Goal: Task Accomplishment & Management: Complete application form

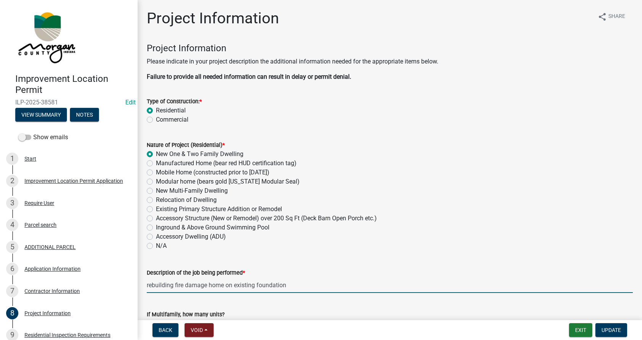
scroll to position [191, 0]
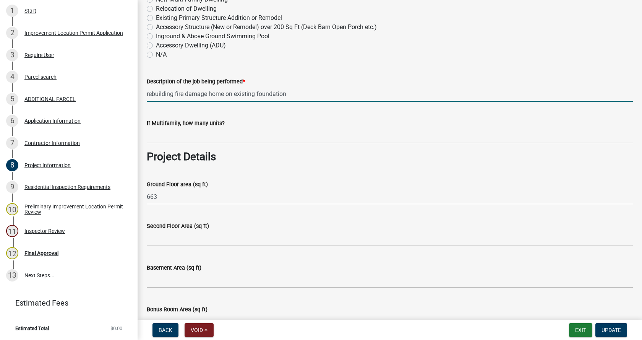
click at [206, 93] on input "rebuilding fire damage home on existing foundation" at bounding box center [390, 94] width 486 height 16
click at [291, 92] on input "rebuilding fire damaged home on existing foundation" at bounding box center [390, 94] width 486 height 16
type input "rebuilding fire damaged home on existing foundation"
click at [183, 199] on input "663" at bounding box center [390, 197] width 486 height 16
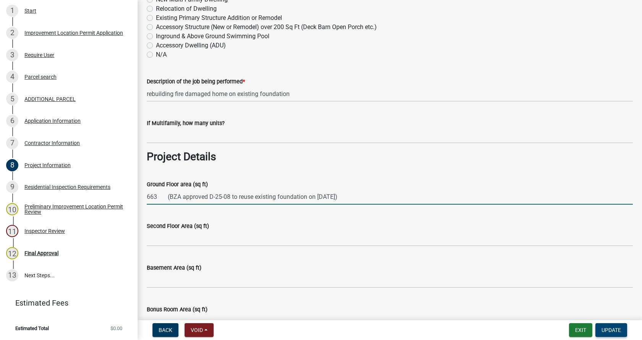
type input "663 (BZA approved D-25-08 to reuse existing foundation on [DATE])"
click at [610, 328] on span "Update" at bounding box center [610, 330] width 19 height 6
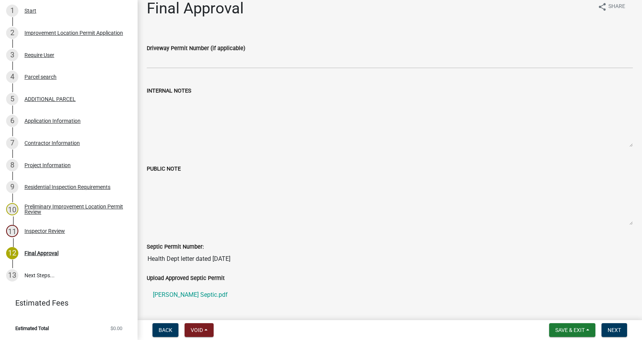
scroll to position [0, 0]
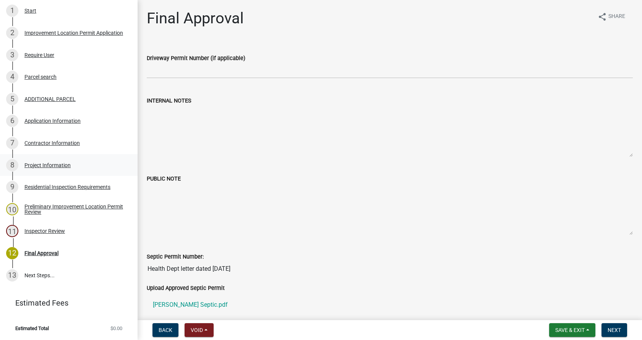
click at [31, 164] on div "Project Information" at bounding box center [47, 164] width 46 height 5
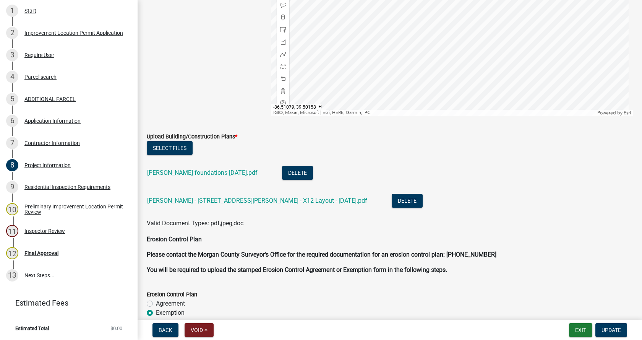
scroll to position [1642, 0]
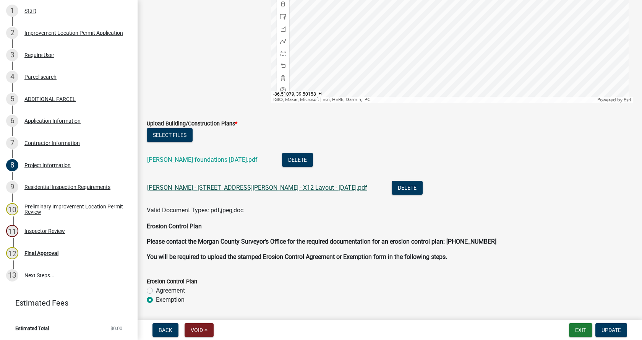
click at [209, 186] on link "[PERSON_NAME] - [STREET_ADDRESS][PERSON_NAME] - X12 Layout - [DATE].pdf" at bounding box center [257, 187] width 220 height 7
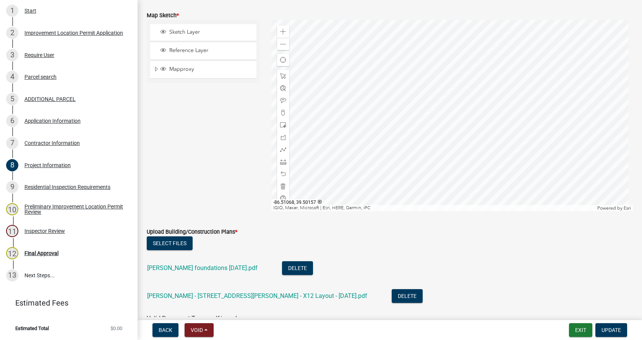
scroll to position [1489, 0]
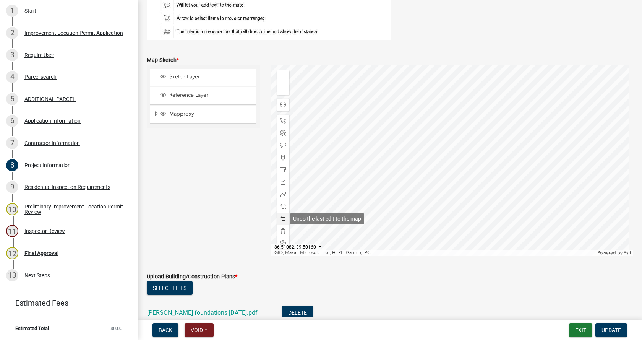
click at [280, 216] on span at bounding box center [283, 218] width 6 height 6
click at [281, 218] on span at bounding box center [283, 218] width 6 height 6
click at [280, 182] on span at bounding box center [283, 182] width 6 height 6
click at [482, 167] on div at bounding box center [452, 160] width 362 height 191
click at [489, 113] on div at bounding box center [452, 160] width 362 height 191
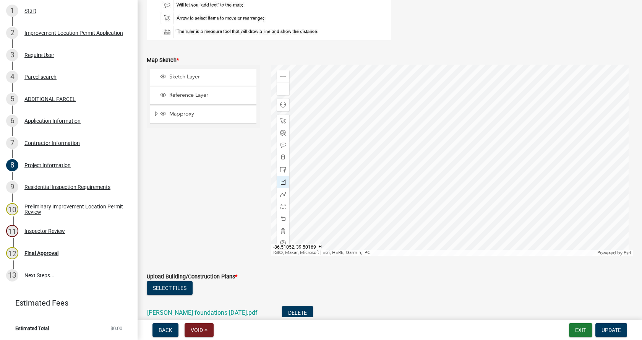
click at [513, 116] on div at bounding box center [452, 160] width 362 height 191
click at [507, 171] on div at bounding box center [452, 160] width 362 height 191
click at [482, 168] on div at bounding box center [452, 160] width 362 height 191
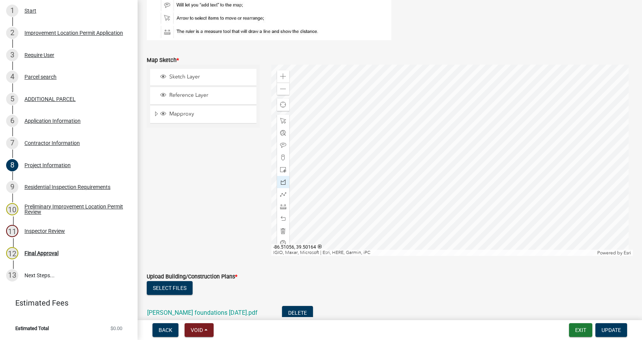
click at [482, 168] on div at bounding box center [452, 160] width 362 height 191
click at [611, 328] on span "Update" at bounding box center [610, 330] width 19 height 6
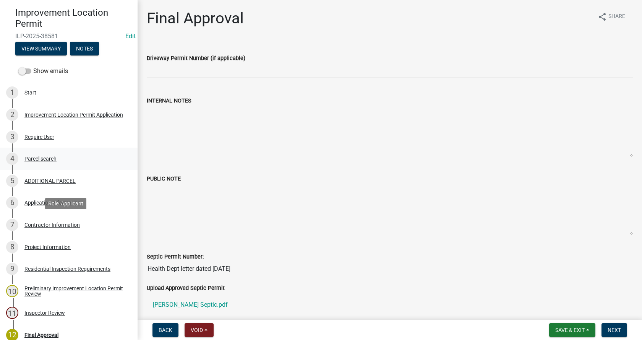
scroll to position [0, 0]
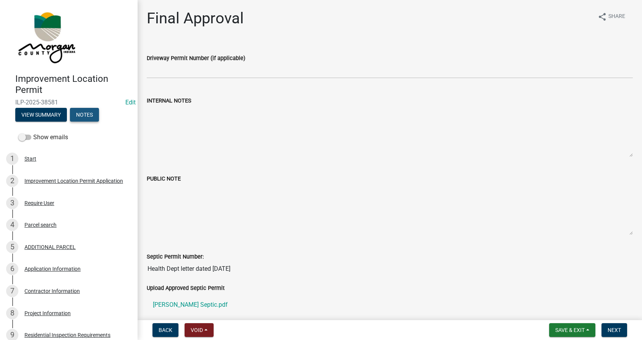
click at [83, 113] on button "Notes" at bounding box center [84, 115] width 29 height 14
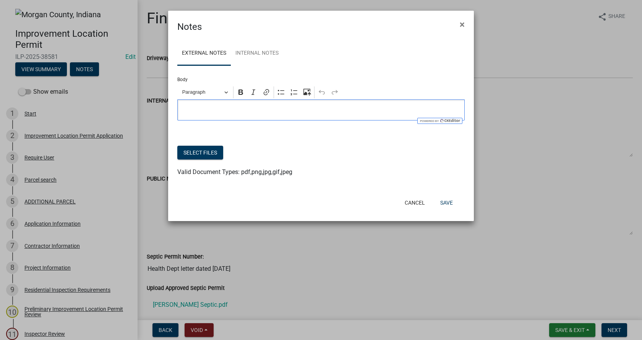
click at [191, 111] on p "Editor editing area: main. Press Alt+0 for help." at bounding box center [320, 109] width 279 height 9
click at [180, 108] on div "East side deck cannot encroach beyond the front of the property line." at bounding box center [320, 109] width 287 height 21
click at [397, 108] on p "Deck on east of house cannot encroach beyond the front of the property line." at bounding box center [320, 109] width 279 height 9
click at [448, 202] on button "Save" at bounding box center [446, 203] width 25 height 14
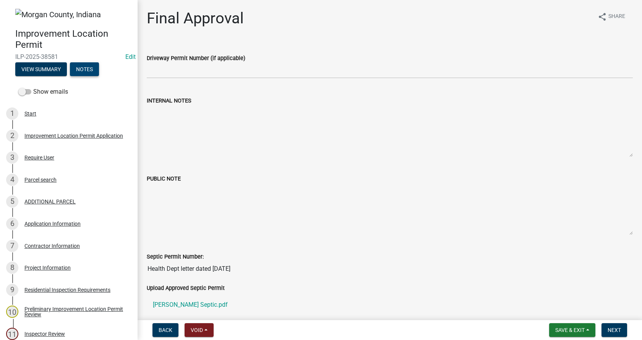
click at [82, 70] on button "Notes" at bounding box center [84, 69] width 29 height 14
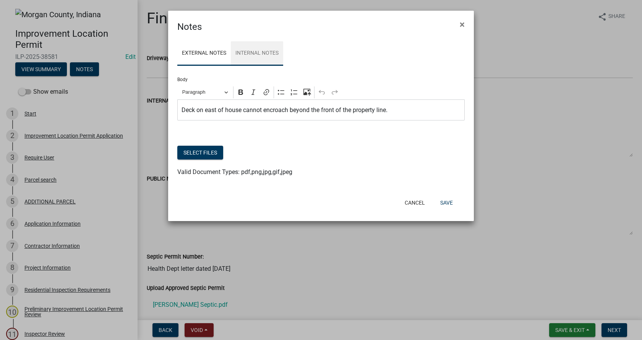
click at [261, 51] on link "Internal Notes" at bounding box center [257, 53] width 52 height 24
click at [226, 109] on p "This property recieved a setback variance." at bounding box center [320, 109] width 279 height 9
click at [382, 110] on p "This property received a variance on [DATE] to use the existing foundation." at bounding box center [320, 109] width 279 height 9
click at [444, 200] on button "Save" at bounding box center [446, 203] width 25 height 14
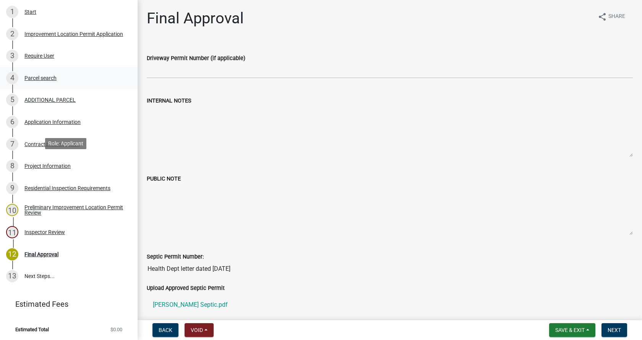
scroll to position [103, 0]
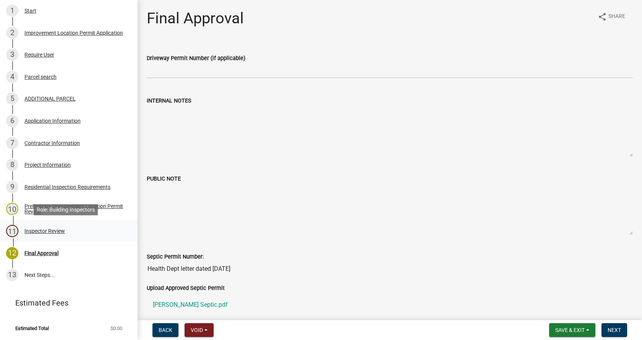
click at [29, 231] on div "Inspector Review" at bounding box center [44, 230] width 40 height 5
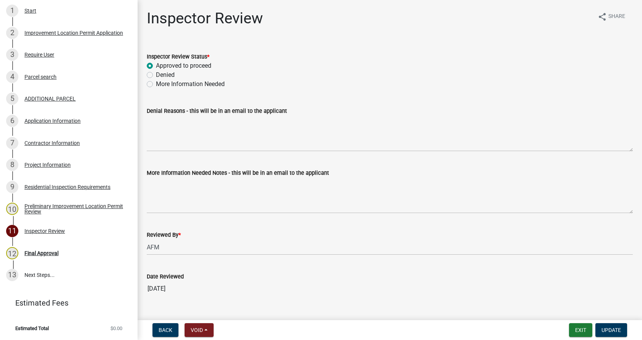
click at [156, 83] on label "More Information Needed" at bounding box center [190, 83] width 69 height 9
click at [156, 83] on input "More Information Needed" at bounding box center [158, 81] width 5 height 5
radio input "true"
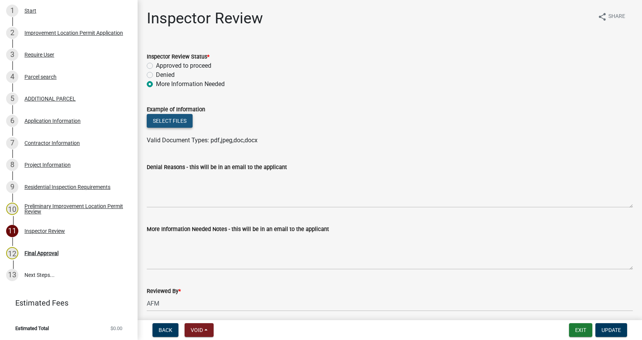
click at [171, 120] on button "Select files" at bounding box center [170, 121] width 46 height 14
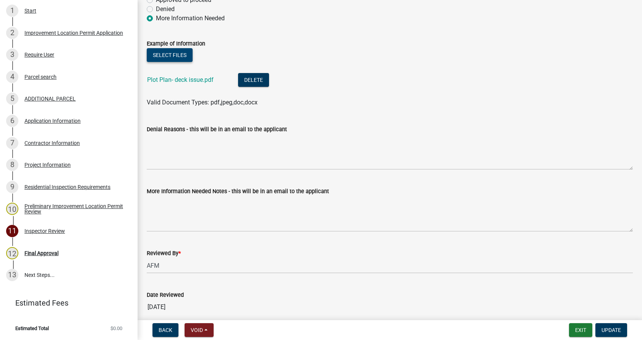
scroll to position [76, 0]
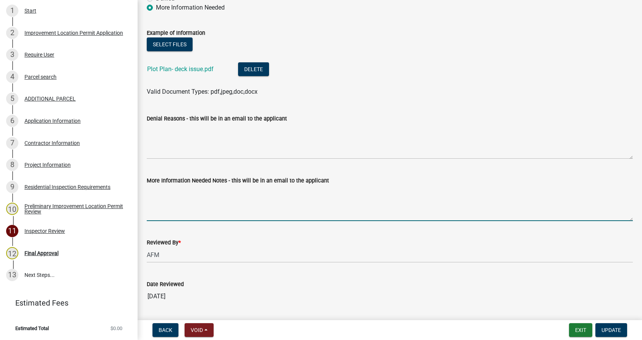
click at [151, 194] on textarea "More Information Needed Notes - this will be in an email to the applicant" at bounding box center [390, 203] width 486 height 36
click at [314, 191] on textarea "Please be advised that the deck cannot encroach beyond the front property line.…" at bounding box center [390, 203] width 486 height 36
click at [540, 191] on textarea "Please be advised that the deck on the east side of the house cannot encroach b…" at bounding box center [390, 203] width 486 height 36
type textarea "Please be advised that the deck on the east side of the house cannot encroach b…"
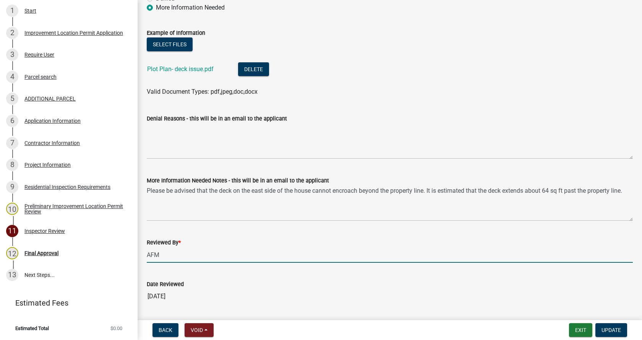
drag, startPoint x: 171, startPoint y: 257, endPoint x: 145, endPoint y: 256, distance: 26.4
click at [145, 256] on div "Reviewed By * AFM" at bounding box center [389, 245] width 497 height 36
type input "[PERSON_NAME]"
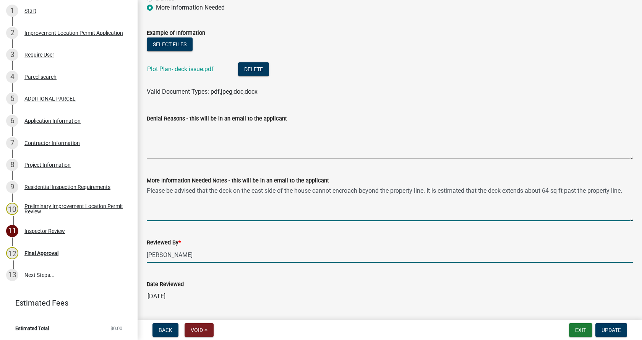
click at [160, 198] on textarea "Please be advised that the deck on the east side of the house cannot encroach b…" at bounding box center [390, 203] width 486 height 36
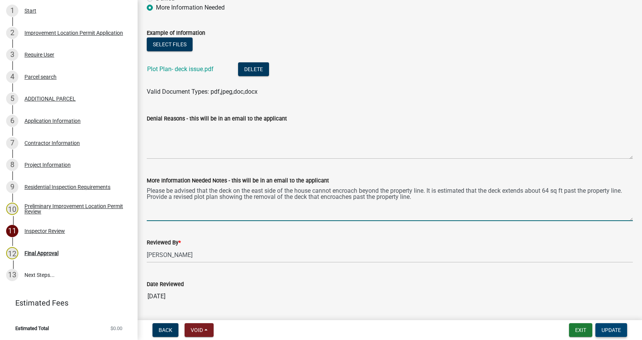
type textarea "Please be advised that the deck on the east side of the house cannot encroach b…"
click at [611, 327] on span "Update" at bounding box center [610, 330] width 19 height 6
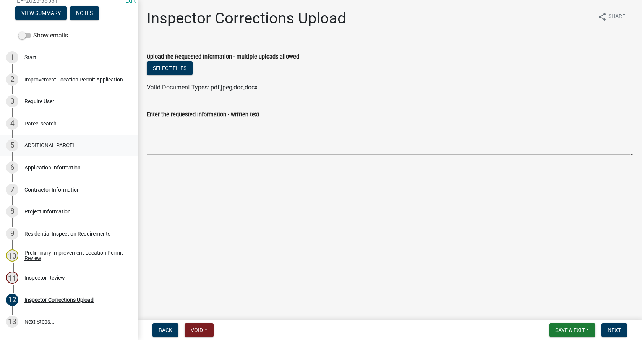
scroll to position [0, 0]
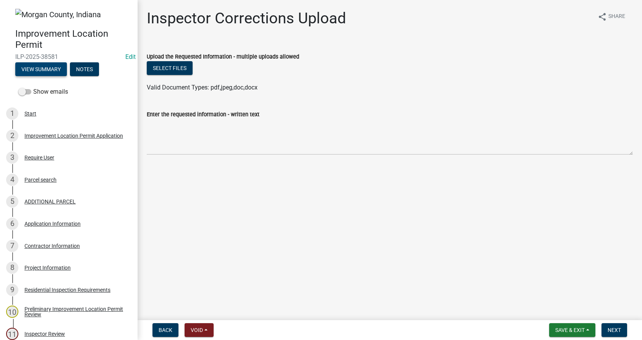
click at [53, 70] on button "View Summary" at bounding box center [41, 69] width 52 height 14
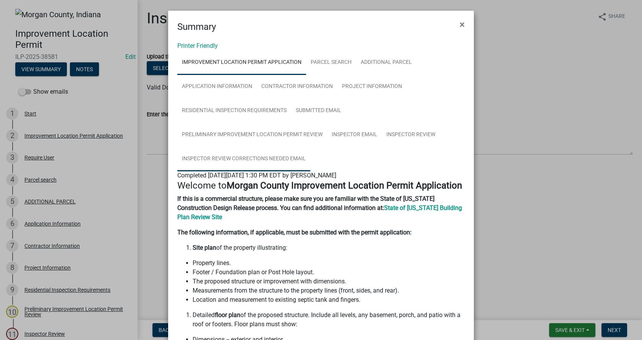
click at [247, 157] on link "Inspector Review Corrections Needed Email" at bounding box center [243, 159] width 133 height 24
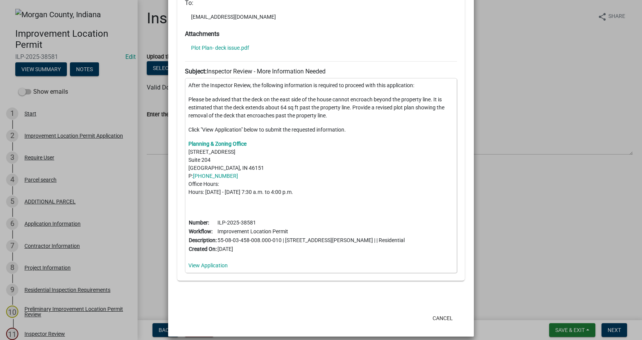
scroll to position [270, 0]
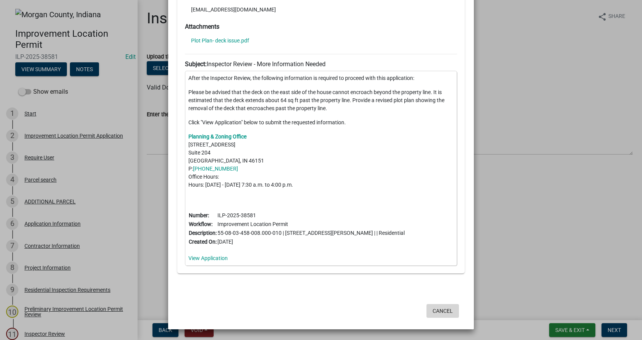
click at [443, 310] on button "Cancel" at bounding box center [442, 311] width 32 height 14
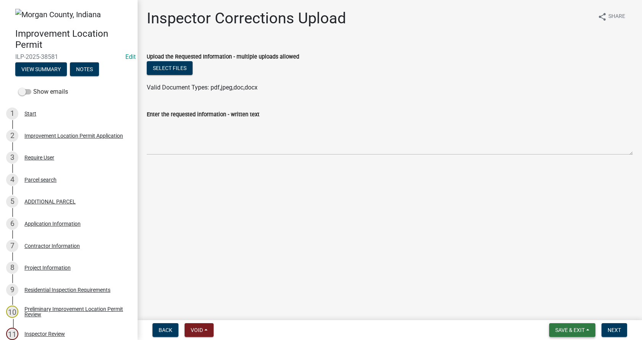
click at [586, 327] on button "Save & Exit" at bounding box center [572, 330] width 46 height 14
click at [547, 310] on button "Save & Exit" at bounding box center [564, 310] width 61 height 18
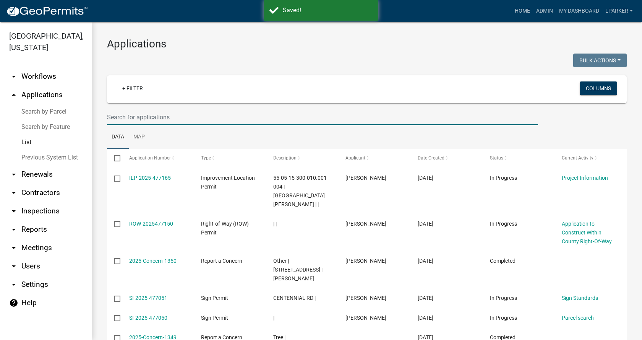
click at [133, 116] on input "text" at bounding box center [322, 117] width 431 height 16
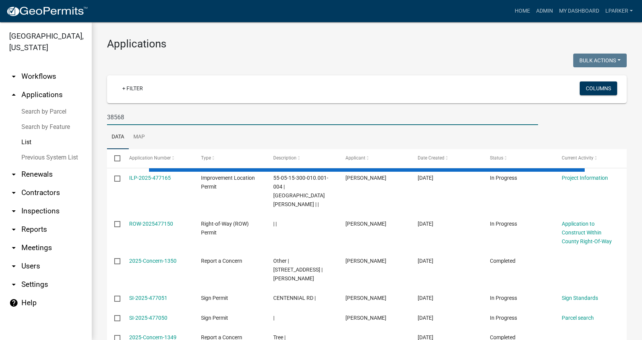
type input "38568"
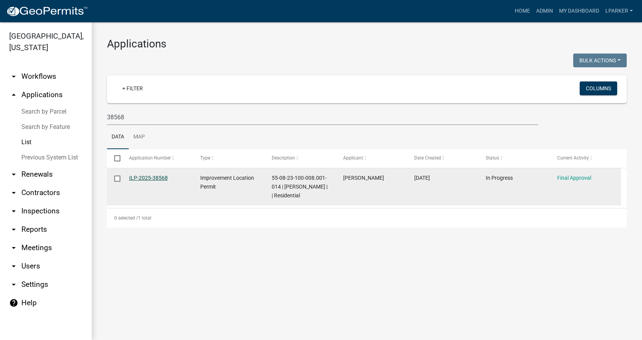
click at [145, 176] on link "ILP-2025-38568" at bounding box center [148, 178] width 39 height 6
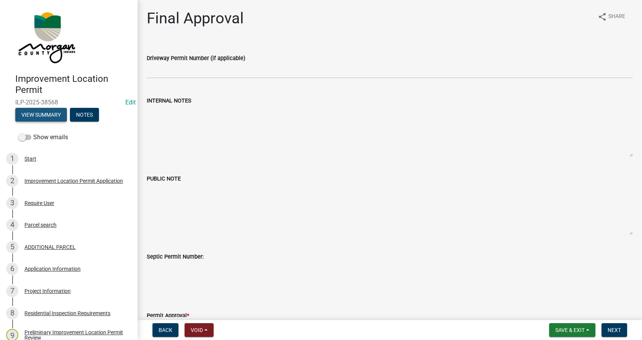
click at [46, 112] on button "View Summary" at bounding box center [41, 115] width 52 height 14
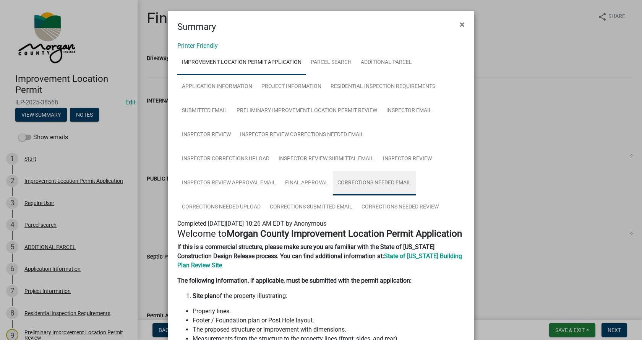
click at [333, 181] on link "Corrections Needed Email" at bounding box center [374, 183] width 83 height 24
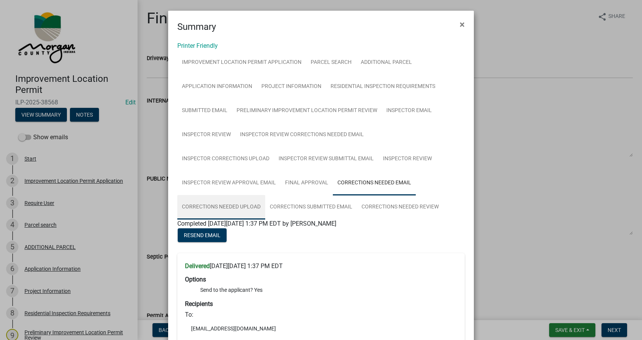
click at [265, 195] on link "Corrections Needed Upload" at bounding box center [221, 207] width 88 height 24
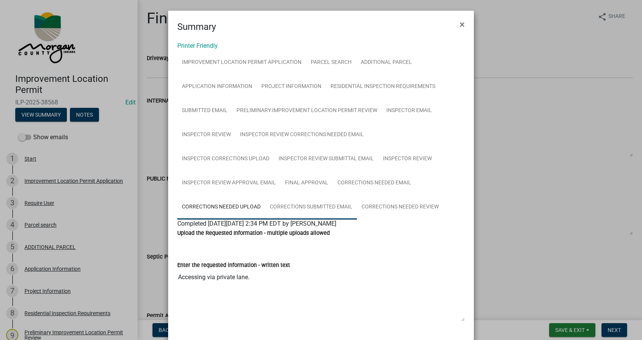
click at [265, 204] on link "Corrections Submitted Email" at bounding box center [311, 207] width 92 height 24
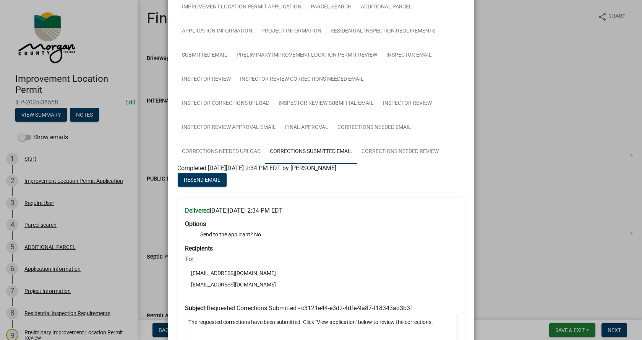
scroll to position [40, 0]
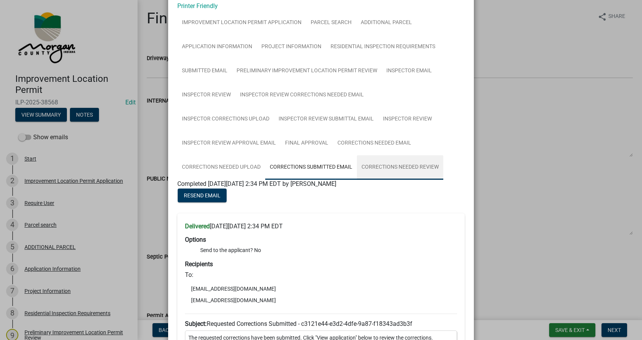
click at [357, 165] on link "Corrections Needed Review" at bounding box center [400, 167] width 86 height 24
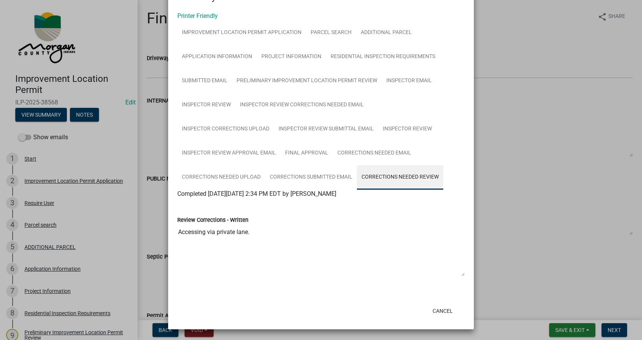
scroll to position [30, 0]
click at [441, 308] on button "Cancel" at bounding box center [442, 311] width 32 height 14
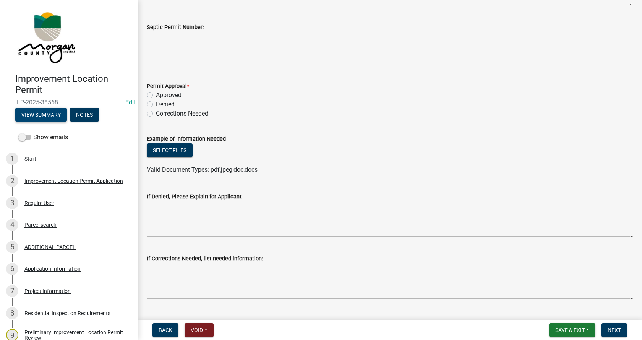
scroll to position [267, 0]
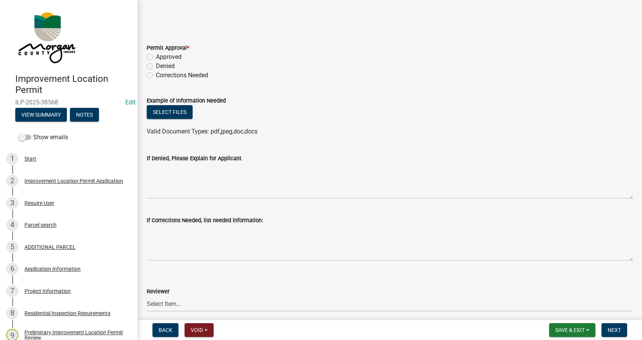
click at [156, 66] on label "Denied" at bounding box center [165, 65] width 19 height 9
click at [156, 66] on input "Denied" at bounding box center [158, 63] width 5 height 5
radio input "true"
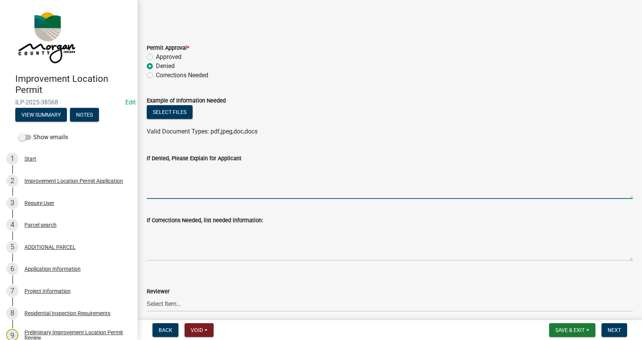
click at [164, 177] on textarea "If Denied, Please Explain for Applicant" at bounding box center [390, 181] width 486 height 36
click at [355, 168] on textarea "No record of a building permit for the installation of the manufactured home. N…" at bounding box center [390, 181] width 486 height 36
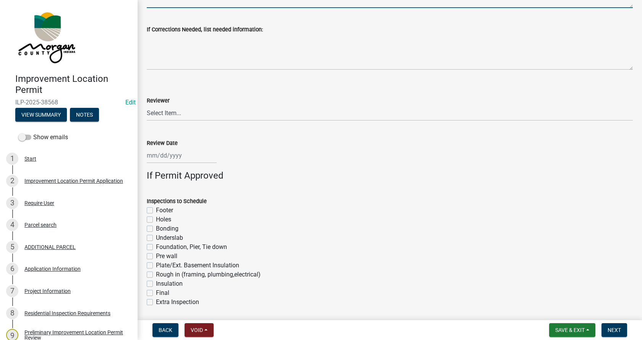
scroll to position [458, 0]
type textarea "No record of a building permit for the installation of the manufactured home--i…"
click at [175, 113] on select "Select Item... [PERSON_NAME] [PERSON_NAME] [PERSON_NAME]" at bounding box center [390, 113] width 486 height 16
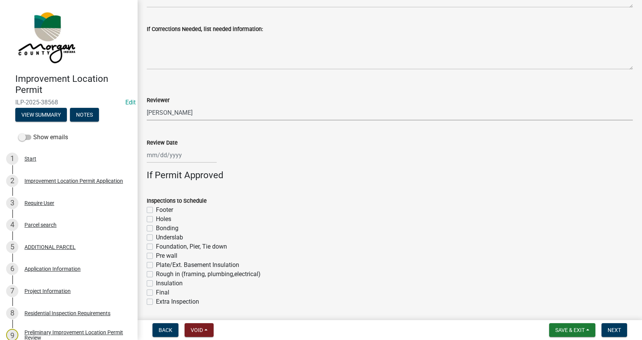
click at [147, 105] on select "Select Item... [PERSON_NAME] [PERSON_NAME] [PERSON_NAME]" at bounding box center [390, 113] width 486 height 16
select select "4bf9213e-c266-4258-8e9b-d5f6a07002fa"
select select "9"
select select "2025"
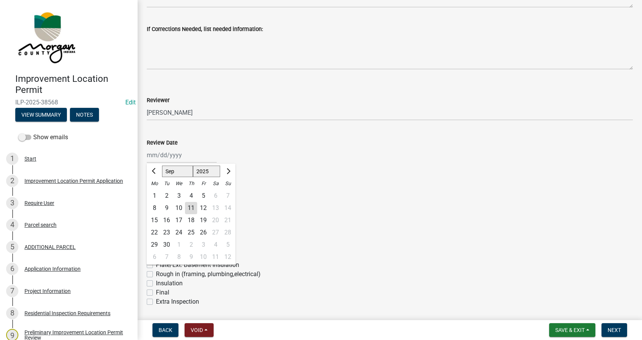
click at [174, 157] on div "[PERSON_NAME] Feb Mar Apr [PERSON_NAME][DATE] Oct Nov [DATE] 1526 1527 1528 152…" at bounding box center [182, 155] width 70 height 16
click at [193, 209] on div "11" at bounding box center [191, 208] width 12 height 12
type input "[DATE]"
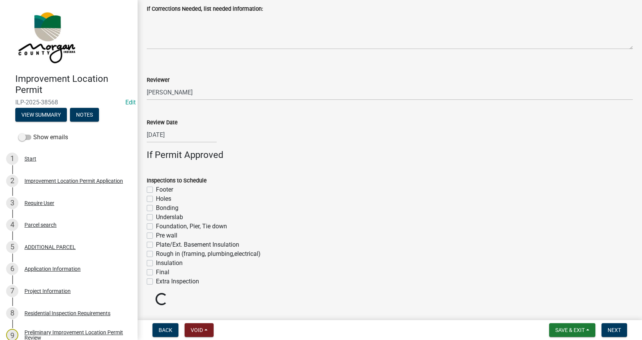
scroll to position [498, 0]
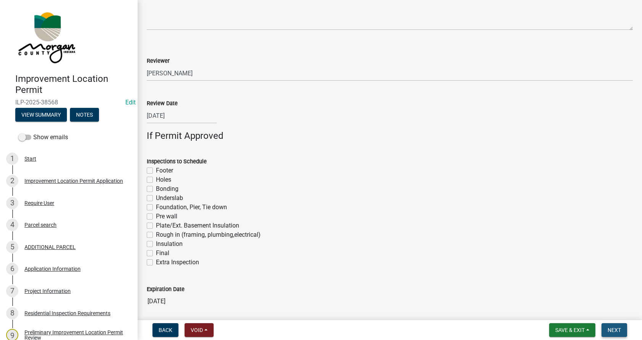
click at [613, 327] on span "Next" at bounding box center [613, 330] width 13 height 6
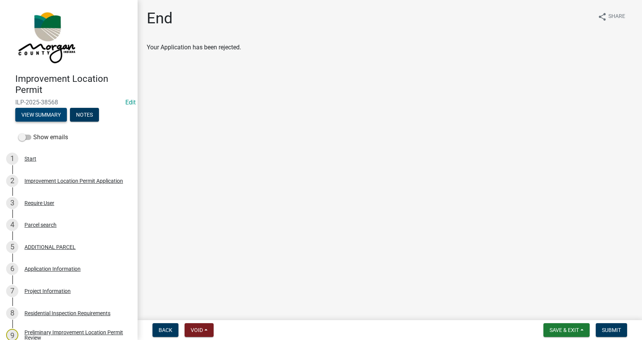
click at [50, 114] on button "View Summary" at bounding box center [41, 115] width 52 height 14
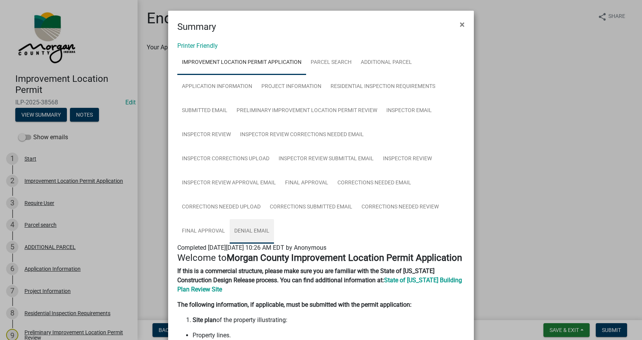
click at [274, 219] on link "Denial Email" at bounding box center [252, 231] width 44 height 24
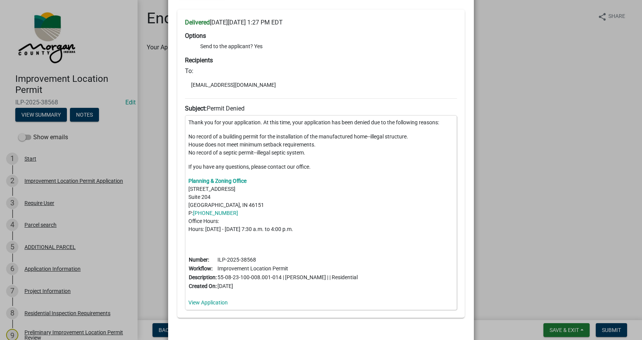
scroll to position [267, 0]
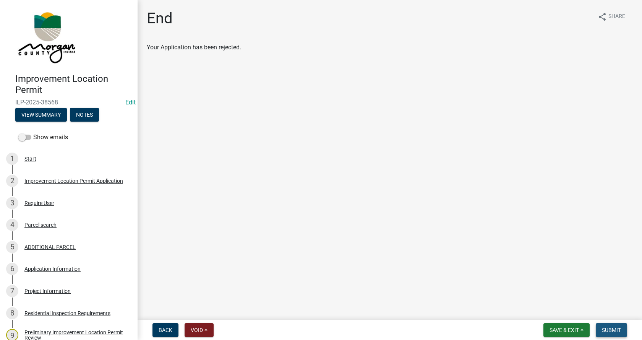
click at [611, 328] on span "Submit" at bounding box center [611, 330] width 19 height 6
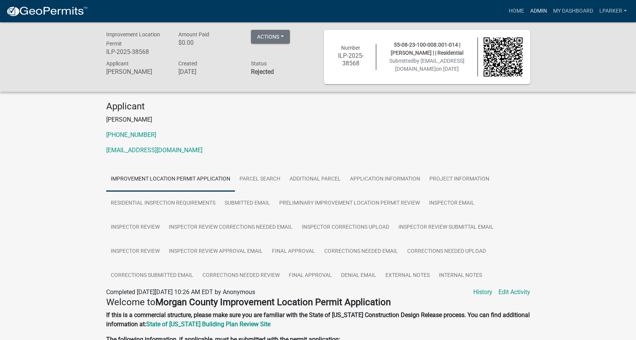
click at [541, 9] on link "Admin" at bounding box center [538, 11] width 23 height 15
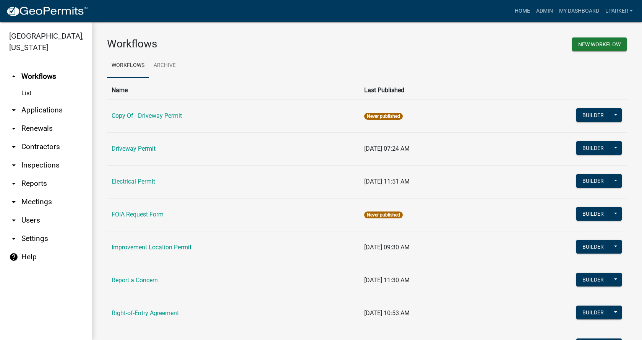
click at [35, 110] on link "arrow_drop_down Applications" at bounding box center [46, 110] width 92 height 18
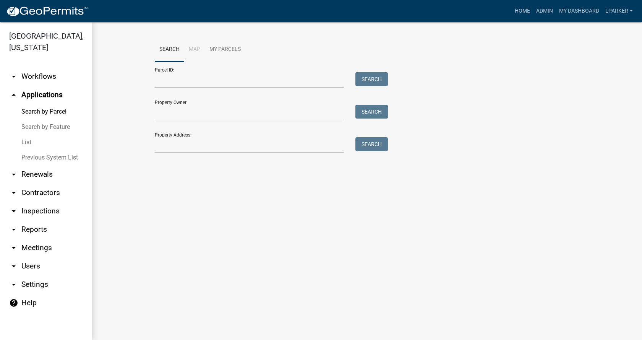
click at [26, 140] on link "List" at bounding box center [46, 141] width 92 height 15
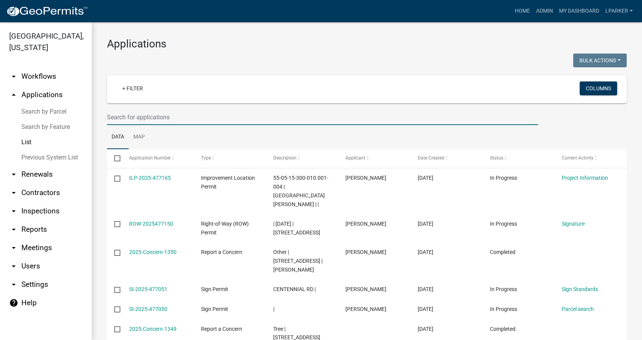
click at [130, 116] on input "text" at bounding box center [322, 117] width 431 height 16
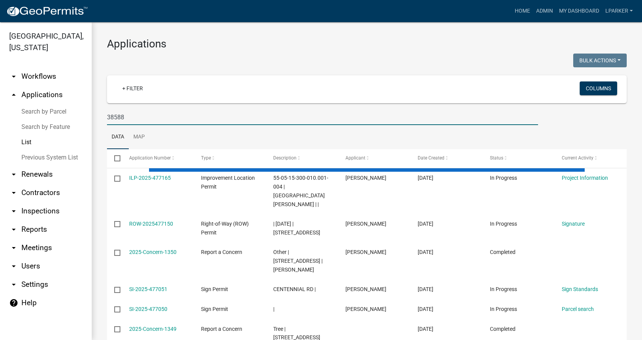
type input "38588"
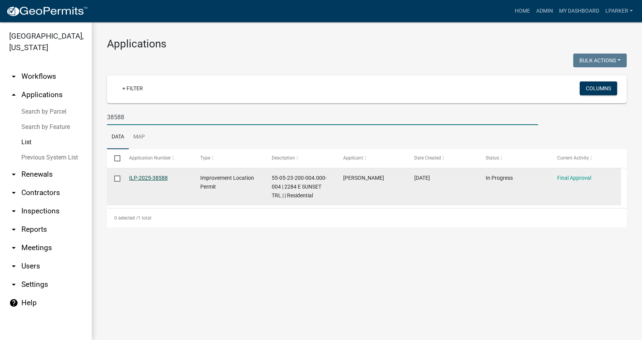
click at [142, 177] on link "ILP-2025-38588" at bounding box center [148, 178] width 39 height 6
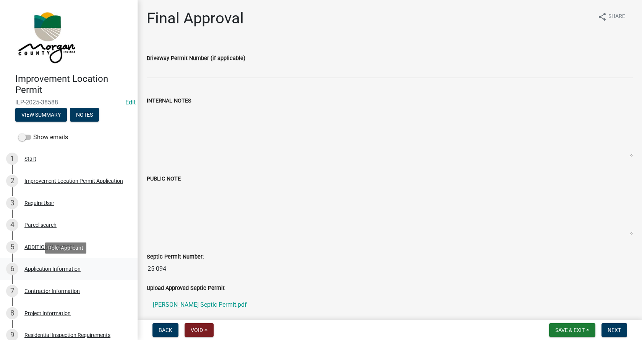
click at [29, 267] on div "Application Information" at bounding box center [52, 268] width 56 height 5
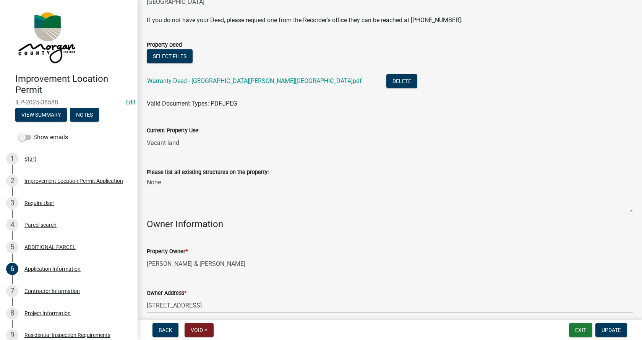
scroll to position [191, 0]
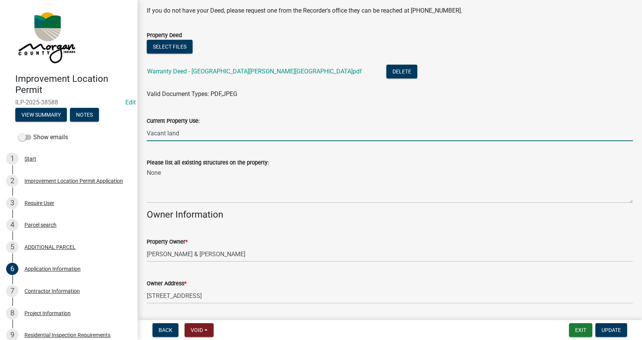
drag, startPoint x: 182, startPoint y: 133, endPoint x: 145, endPoint y: 133, distance: 37.4
click at [145, 133] on div "Current Property Use: Vacant land" at bounding box center [389, 123] width 497 height 36
type input "AG"
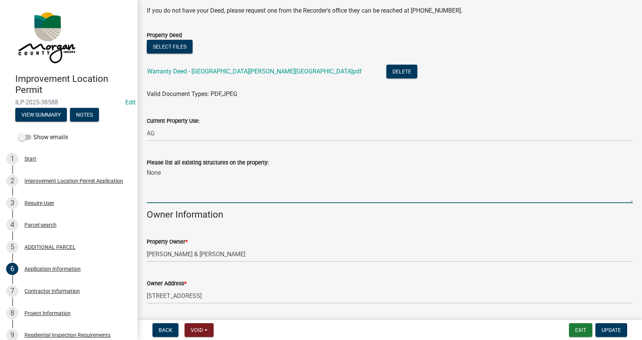
drag, startPoint x: 167, startPoint y: 176, endPoint x: 141, endPoint y: 176, distance: 26.4
click at [143, 176] on div "Please list all existing structures on the property: None" at bounding box center [389, 175] width 497 height 56
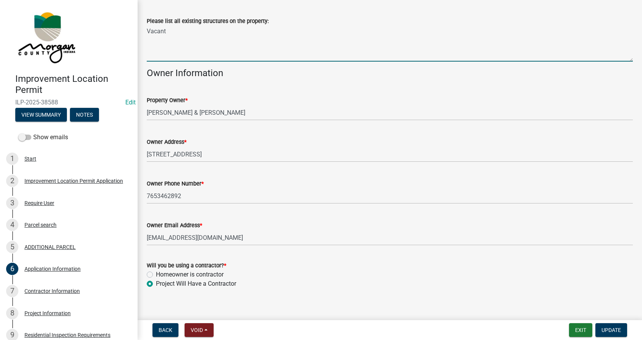
scroll to position [340, 0]
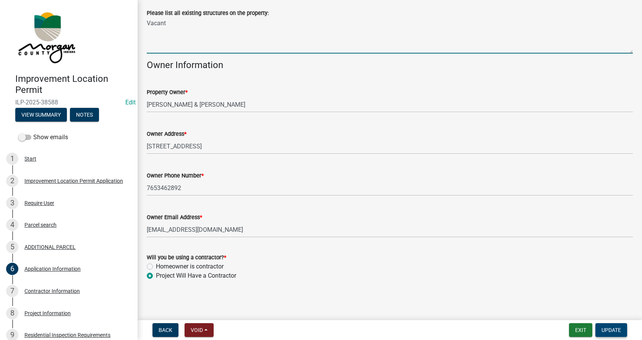
type textarea "Vacant"
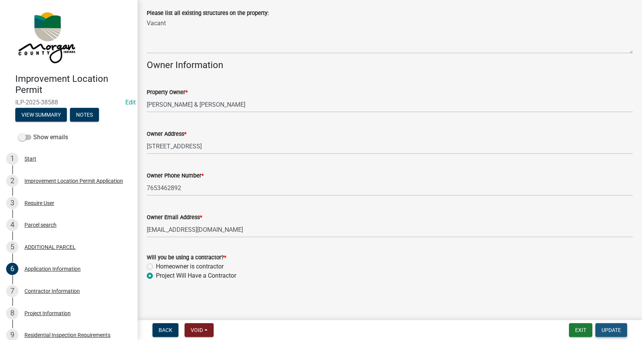
click at [618, 326] on button "Update" at bounding box center [611, 330] width 32 height 14
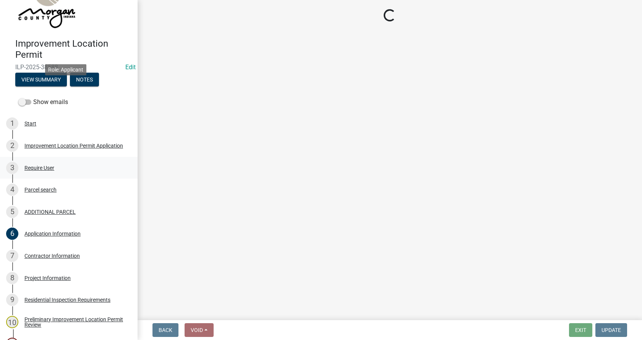
scroll to position [148, 0]
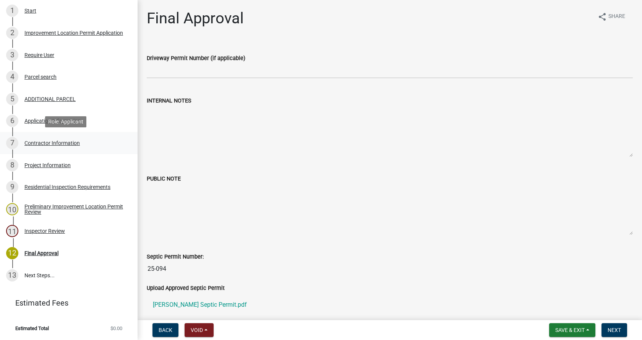
click at [26, 140] on div "Contractor Information" at bounding box center [51, 142] width 55 height 5
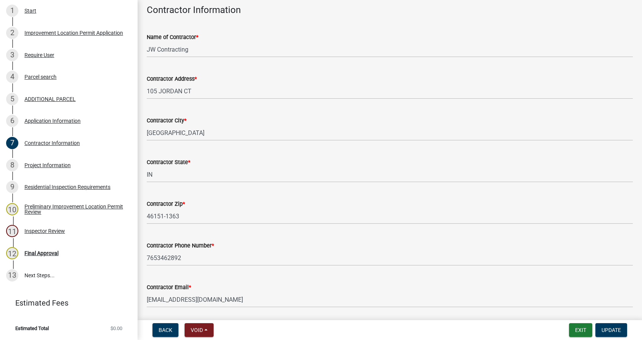
scroll to position [65, 0]
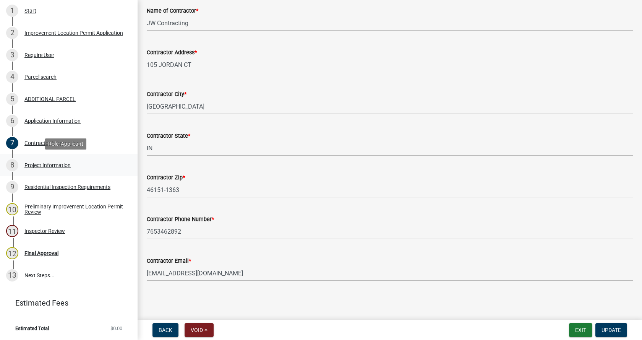
click at [27, 164] on div "Project Information" at bounding box center [47, 164] width 46 height 5
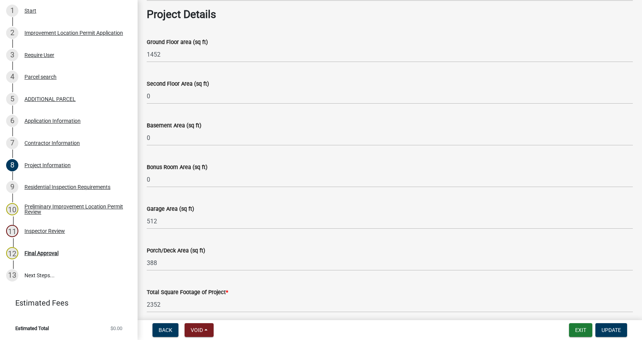
scroll to position [344, 0]
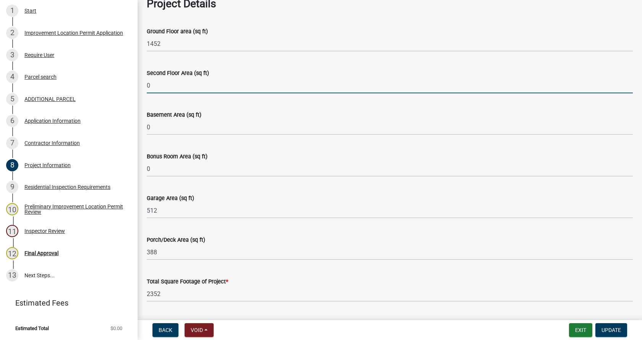
drag, startPoint x: 153, startPoint y: 85, endPoint x: 146, endPoint y: 86, distance: 7.4
click at [146, 86] on div "Second Floor Area (sq ft) 0" at bounding box center [389, 76] width 497 height 36
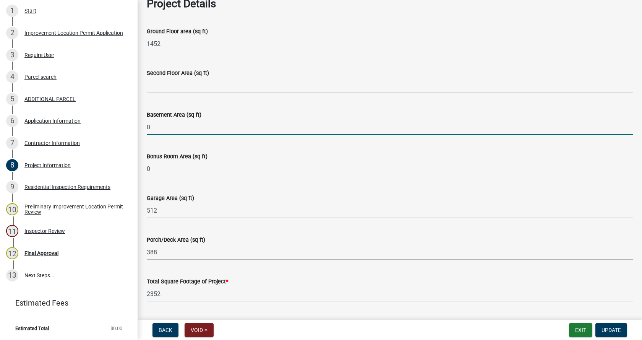
click at [147, 126] on input "0" at bounding box center [390, 127] width 486 height 16
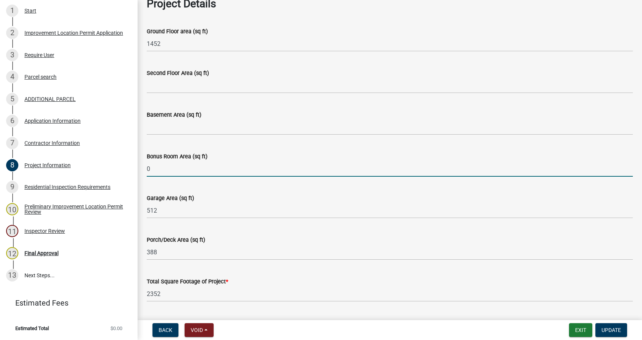
drag, startPoint x: 152, startPoint y: 168, endPoint x: 147, endPoint y: 168, distance: 5.7
click at [147, 168] on input "0" at bounding box center [390, 169] width 486 height 16
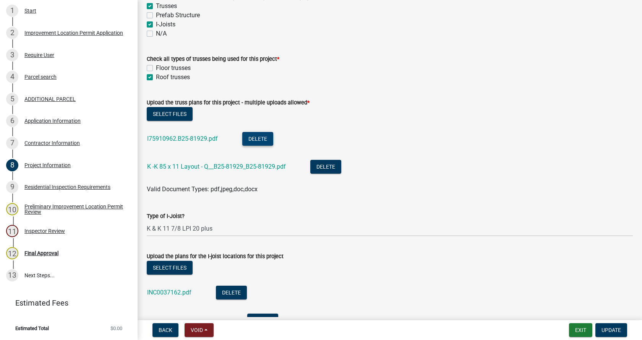
scroll to position [764, 0]
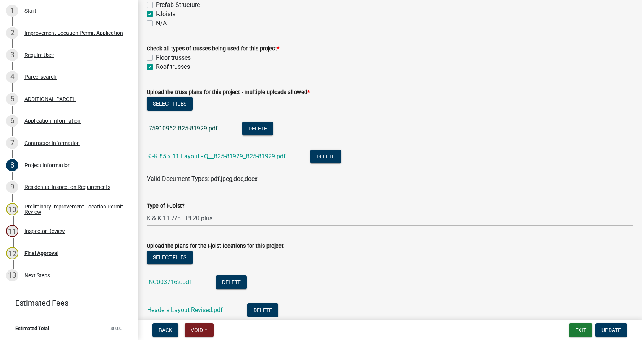
click at [176, 129] on link "I75910962.B25-81929.pdf" at bounding box center [182, 128] width 71 height 7
click at [186, 154] on link "K -K 85 x 11 Layout - Q__B25-81929_B25-81929.pdf" at bounding box center [216, 155] width 139 height 7
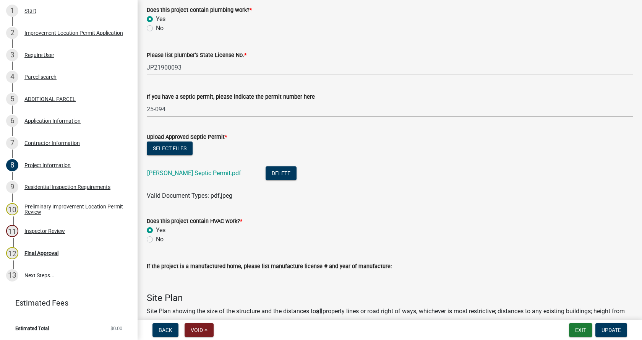
scroll to position [1528, 0]
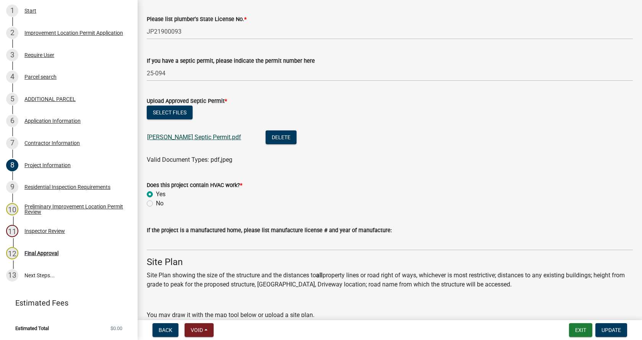
click at [162, 137] on link "[PERSON_NAME] Septic Permit.pdf" at bounding box center [194, 136] width 94 height 7
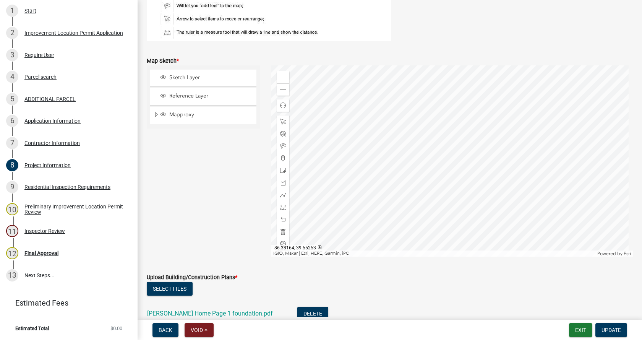
scroll to position [1910, 0]
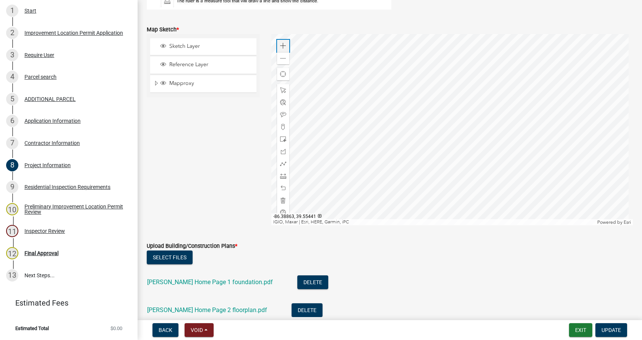
click at [281, 45] on span at bounding box center [283, 46] width 6 height 6
click at [527, 109] on div at bounding box center [452, 129] width 362 height 191
click at [524, 114] on div at bounding box center [452, 129] width 362 height 191
click at [438, 131] on div at bounding box center [452, 129] width 362 height 191
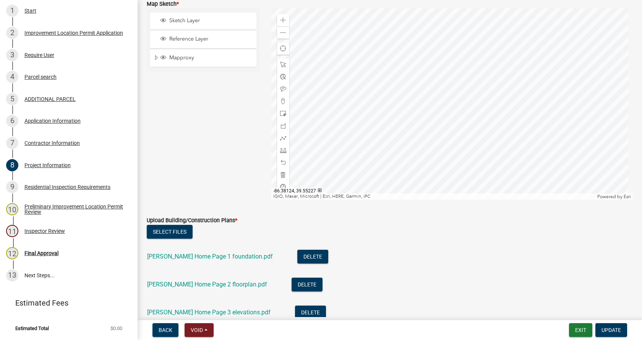
scroll to position [1948, 0]
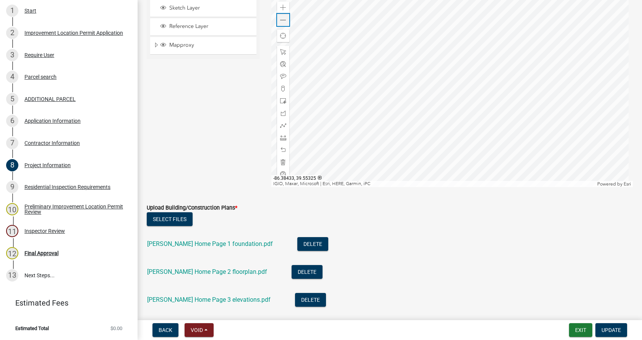
click at [280, 17] on span at bounding box center [283, 20] width 6 height 6
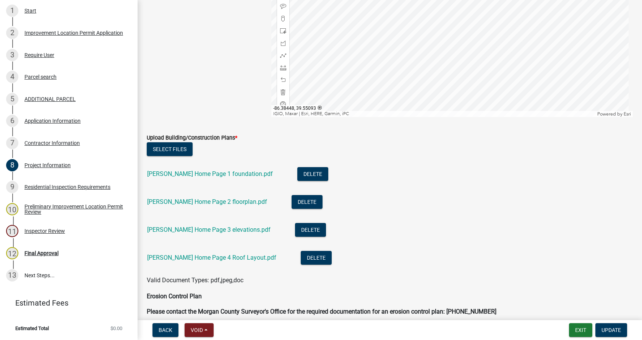
scroll to position [2024, 0]
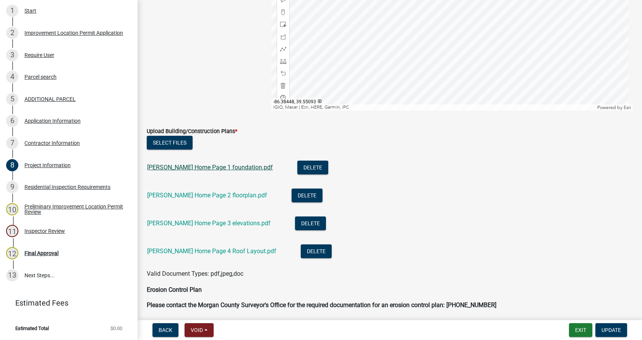
click at [188, 167] on link "[PERSON_NAME] Home Page 1 foundation.pdf" at bounding box center [210, 166] width 126 height 7
click at [183, 194] on link "[PERSON_NAME] Home Page 2 floorplan.pdf" at bounding box center [207, 194] width 120 height 7
click at [193, 223] on link "[PERSON_NAME] Home Page 3 elevations.pdf" at bounding box center [208, 222] width 123 height 7
click at [213, 249] on link "[PERSON_NAME] Home Page 4 Roof Layout.pdf" at bounding box center [211, 250] width 129 height 7
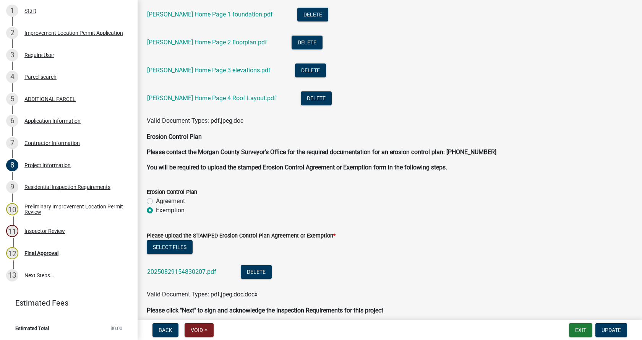
scroll to position [2211, 0]
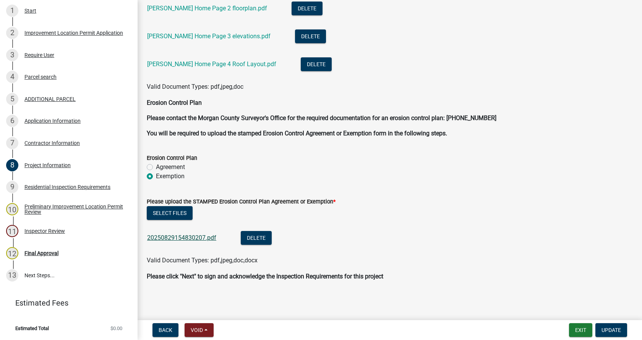
click at [178, 235] on link "20250829154830207.pdf" at bounding box center [181, 237] width 69 height 7
click at [617, 328] on span "Update" at bounding box center [610, 330] width 19 height 6
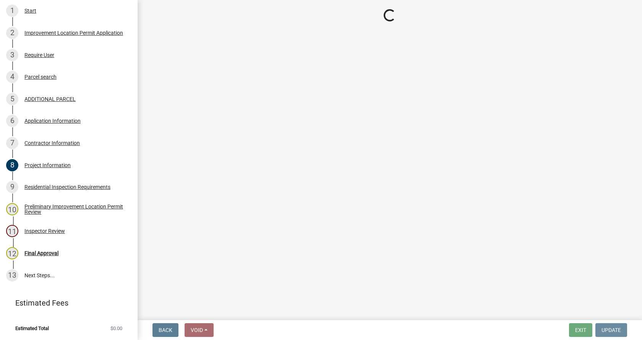
scroll to position [0, 0]
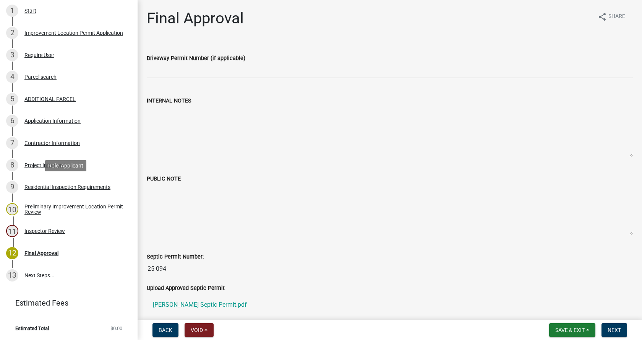
click at [27, 186] on div "Residential Inspection Requirements" at bounding box center [67, 186] width 86 height 5
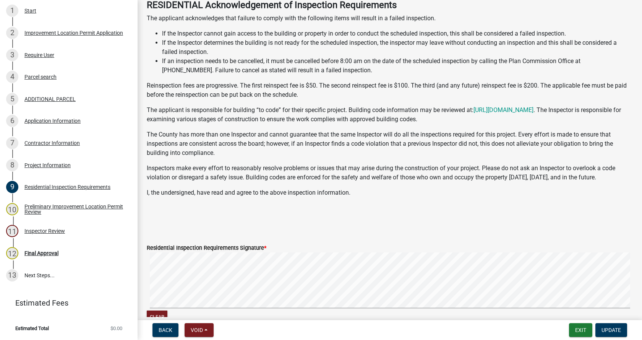
scroll to position [115, 0]
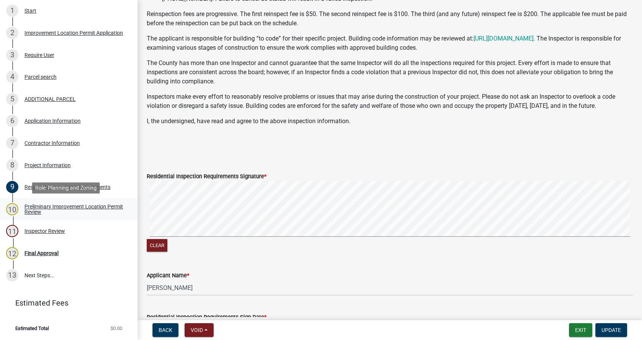
click at [30, 204] on div "Preliminary Improvement Location Permit Review" at bounding box center [74, 209] width 101 height 11
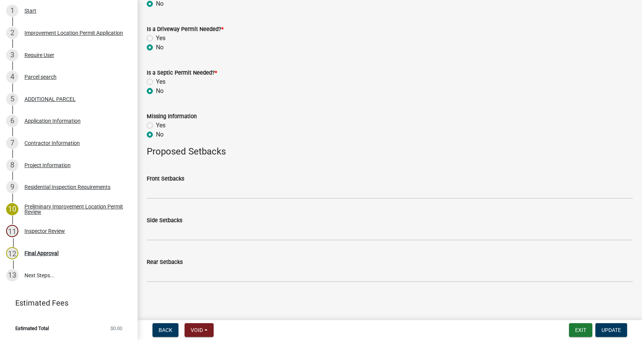
scroll to position [374, 0]
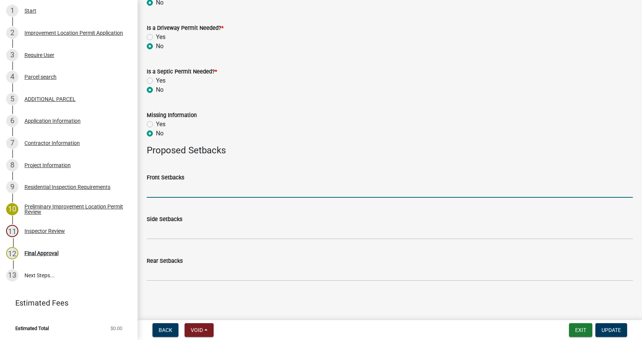
click at [182, 191] on input "Front Setbacks" at bounding box center [390, 190] width 486 height 16
type input "369"
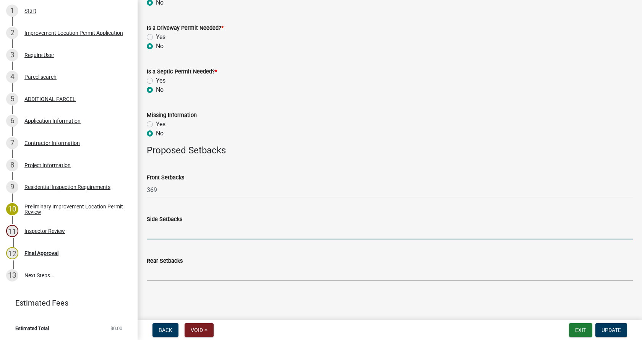
click at [177, 231] on input "Side Setbacks" at bounding box center [390, 231] width 486 height 16
type input "111/98"
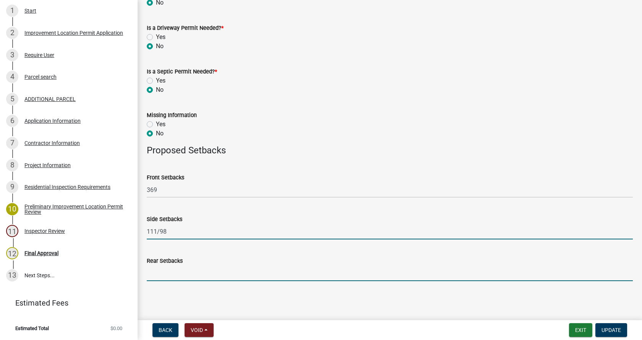
click at [167, 275] on input "Rear Setbacks" at bounding box center [390, 273] width 486 height 16
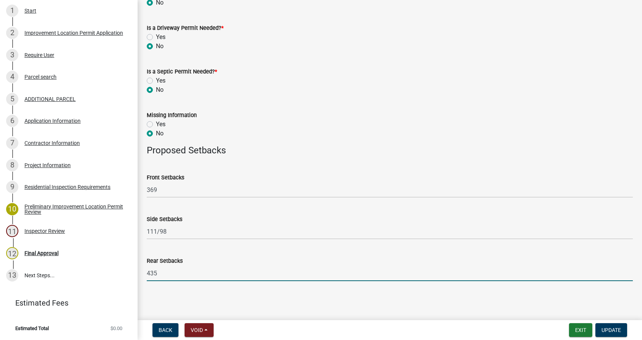
type input "435"
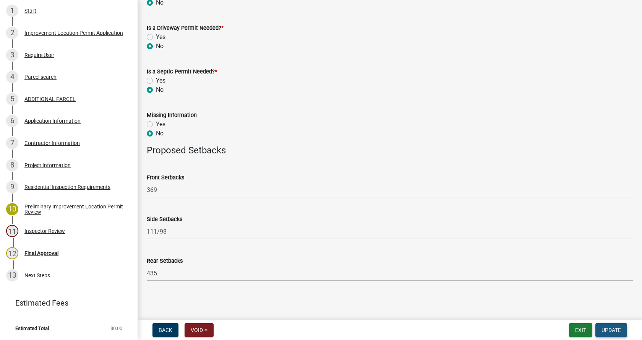
click at [612, 327] on span "Update" at bounding box center [610, 330] width 19 height 6
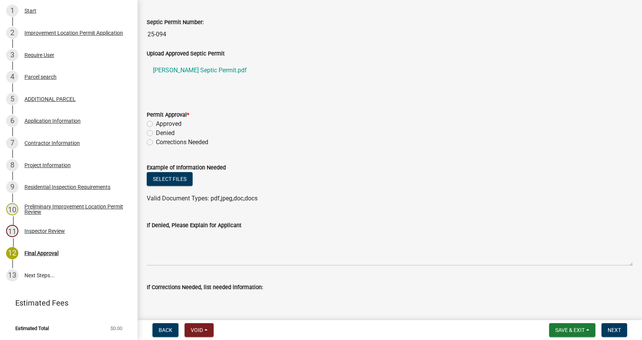
scroll to position [267, 0]
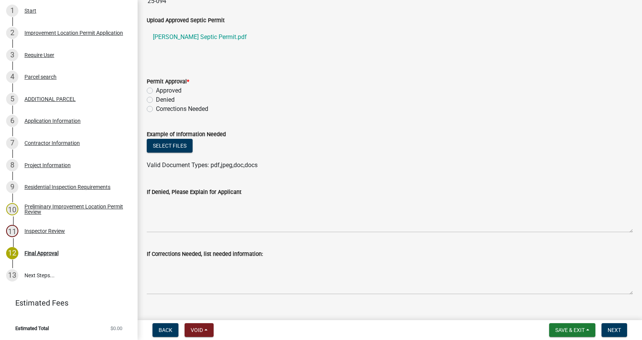
click at [156, 91] on label "Approved" at bounding box center [169, 90] width 26 height 9
click at [156, 91] on input "Approved" at bounding box center [158, 88] width 5 height 5
radio input "true"
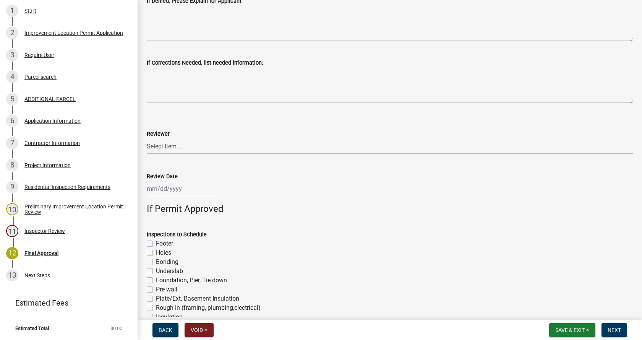
scroll to position [496, 0]
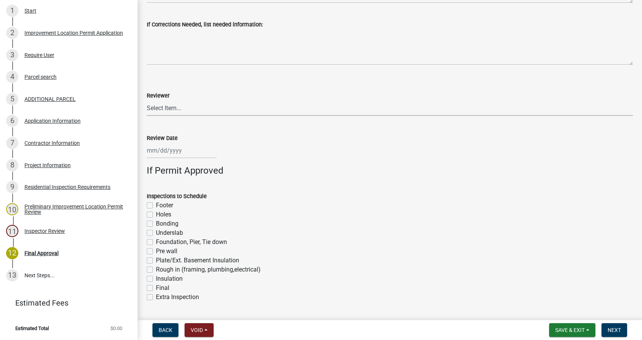
click at [178, 108] on select "Select Item... [PERSON_NAME] [PERSON_NAME] [PERSON_NAME]" at bounding box center [390, 108] width 486 height 16
click at [147, 100] on select "Select Item... [PERSON_NAME] [PERSON_NAME] [PERSON_NAME]" at bounding box center [390, 108] width 486 height 16
select select "4bf9213e-c266-4258-8e9b-d5f6a07002fa"
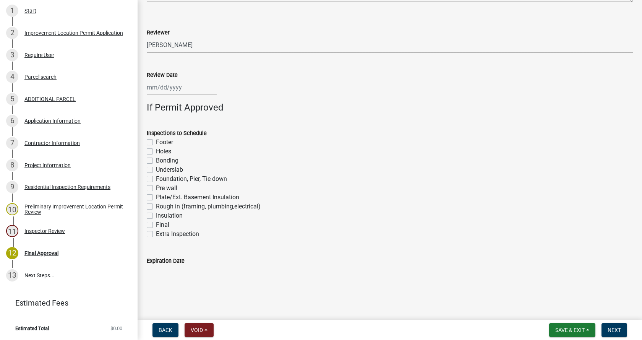
scroll to position [560, 0]
select select "9"
select select "2025"
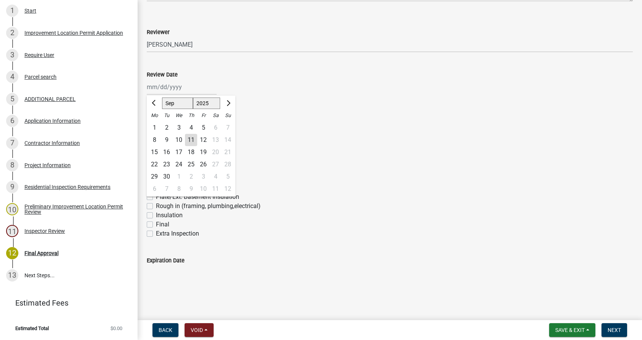
click at [174, 88] on div "[PERSON_NAME] Feb Mar Apr [PERSON_NAME][DATE] Oct Nov [DATE] 1526 1527 1528 152…" at bounding box center [182, 87] width 70 height 16
click at [191, 135] on div "11" at bounding box center [191, 140] width 12 height 12
type input "[DATE]"
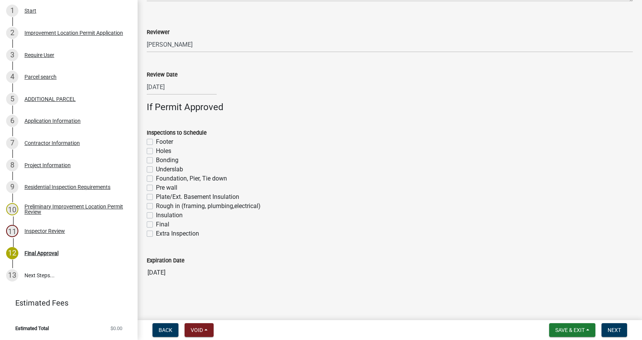
click at [156, 142] on label "Footer" at bounding box center [164, 141] width 17 height 9
click at [156, 142] on input "Footer" at bounding box center [158, 139] width 5 height 5
checkbox input "true"
checkbox input "false"
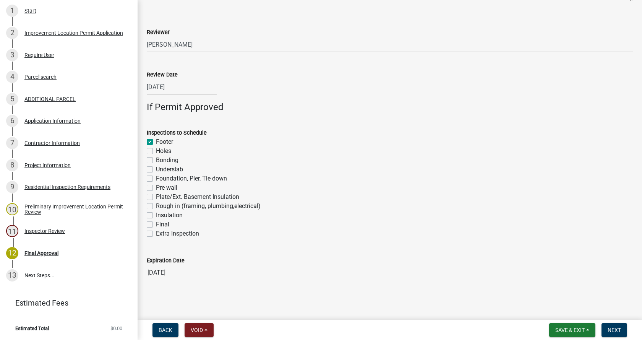
checkbox input "false"
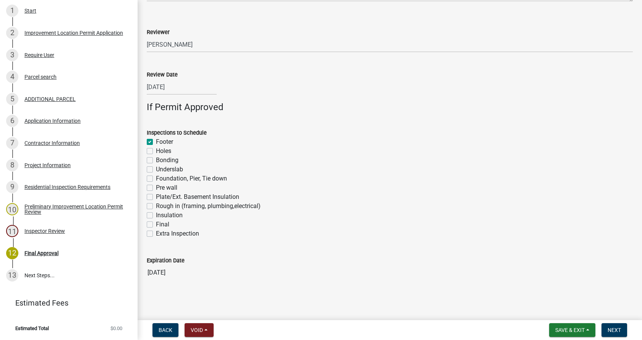
checkbox input "false"
click at [156, 179] on label "Foundation, Pier, Tie down" at bounding box center [191, 178] width 71 height 9
click at [156, 179] on input "Foundation, Pier, Tie down" at bounding box center [158, 176] width 5 height 5
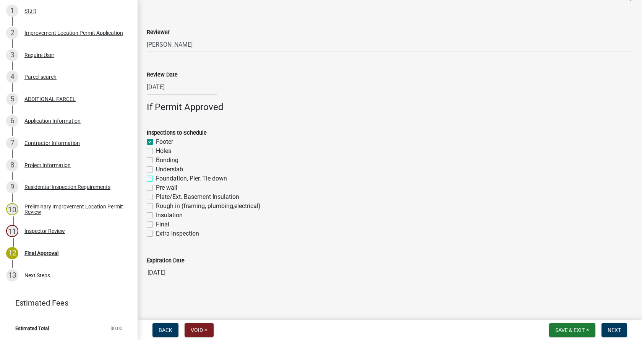
checkbox input "true"
checkbox input "false"
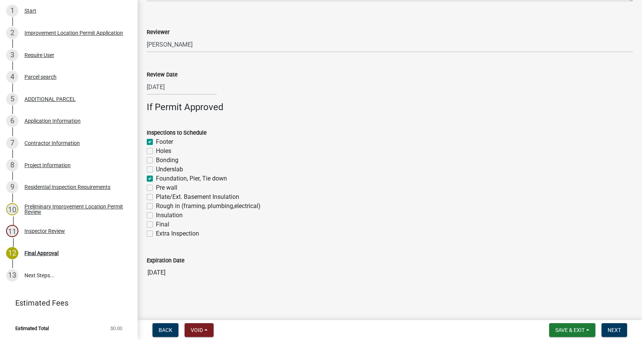
checkbox input "true"
checkbox input "false"
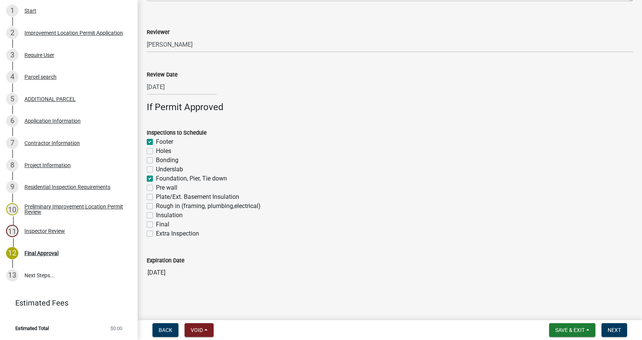
checkbox input "false"
click at [156, 207] on label "Rough in (framing, plumbing,electrical)" at bounding box center [208, 205] width 105 height 9
click at [156, 206] on input "Rough in (framing, plumbing,electrical)" at bounding box center [158, 203] width 5 height 5
checkbox input "true"
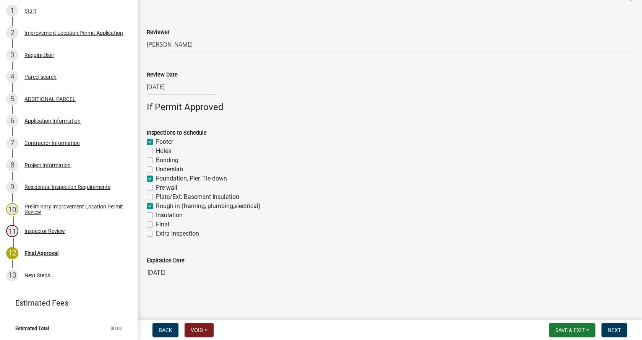
checkbox input "true"
checkbox input "false"
checkbox input "true"
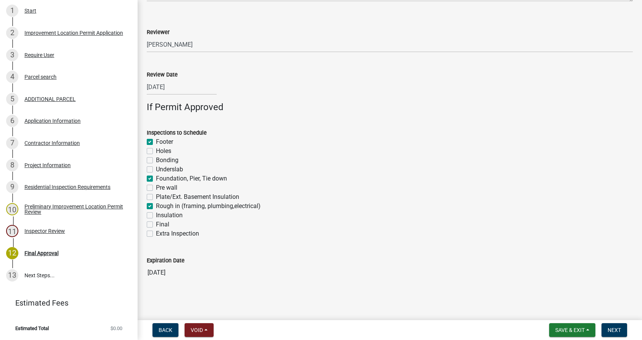
checkbox input "false"
checkbox input "true"
checkbox input "false"
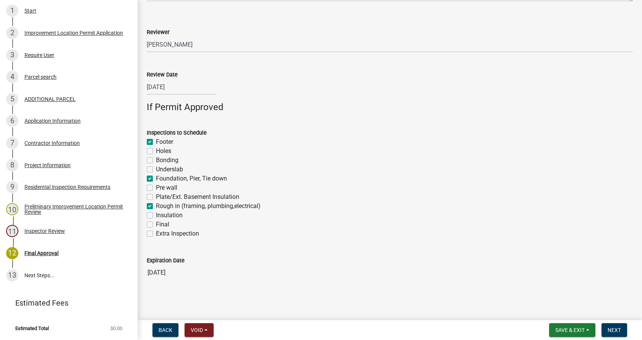
checkbox input "false"
click at [156, 216] on label "Insulation" at bounding box center [169, 214] width 27 height 9
click at [156, 215] on input "Insulation" at bounding box center [158, 212] width 5 height 5
checkbox input "true"
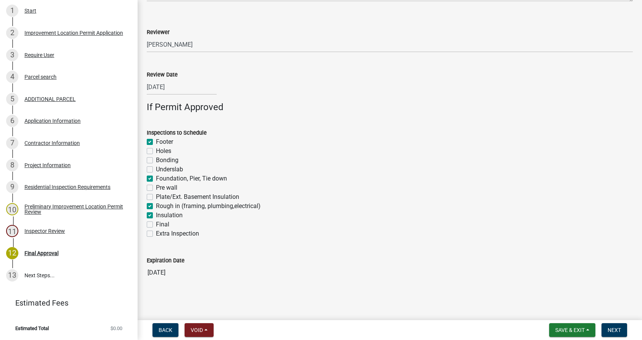
checkbox input "false"
checkbox input "true"
checkbox input "false"
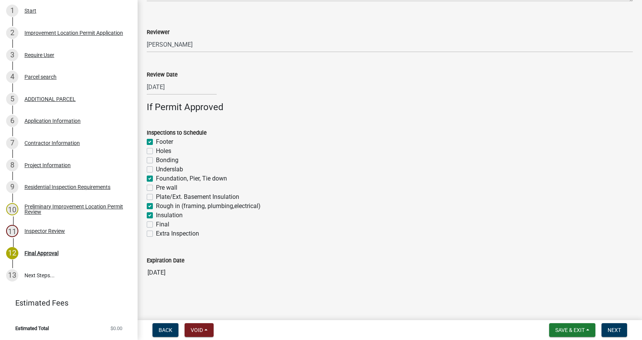
checkbox input "false"
checkbox input "true"
checkbox input "false"
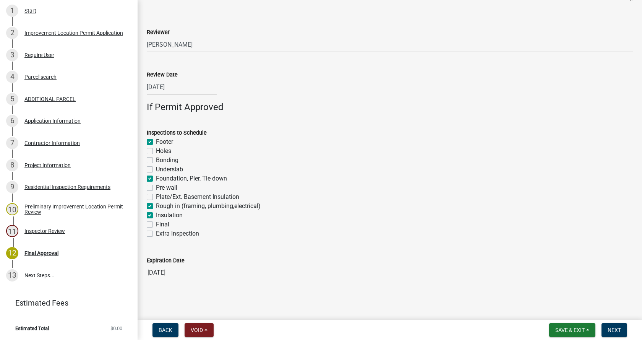
click at [156, 225] on label "Final" at bounding box center [162, 224] width 13 height 9
click at [156, 225] on input "Final" at bounding box center [158, 222] width 5 height 5
checkbox input "true"
checkbox input "false"
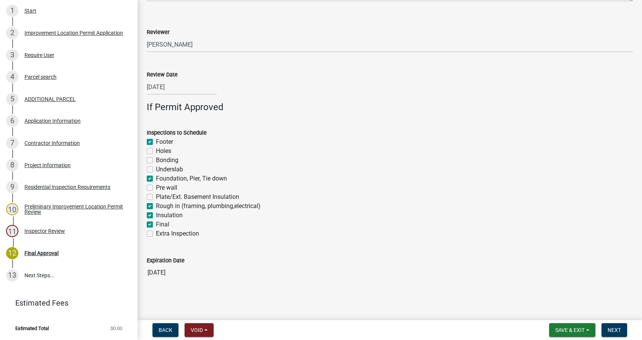
checkbox input "false"
checkbox input "true"
checkbox input "false"
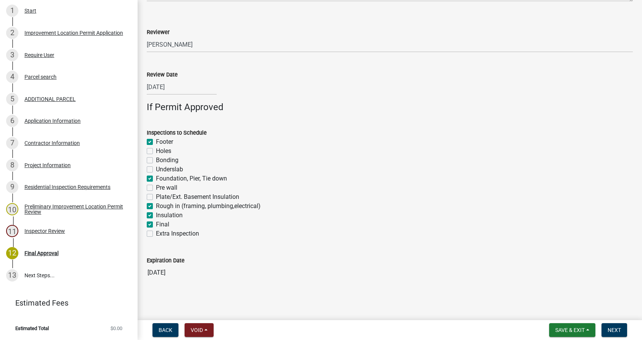
checkbox input "true"
checkbox input "false"
click at [616, 329] on span "Next" at bounding box center [613, 330] width 13 height 6
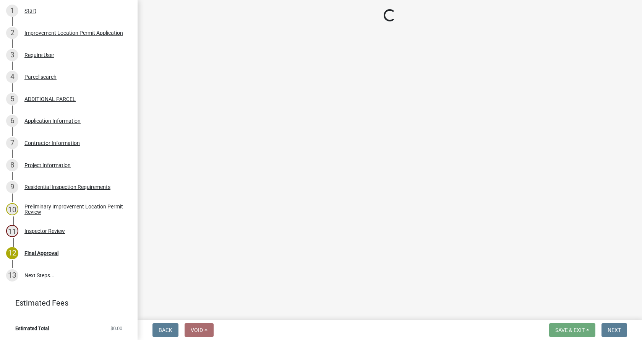
scroll to position [302, 0]
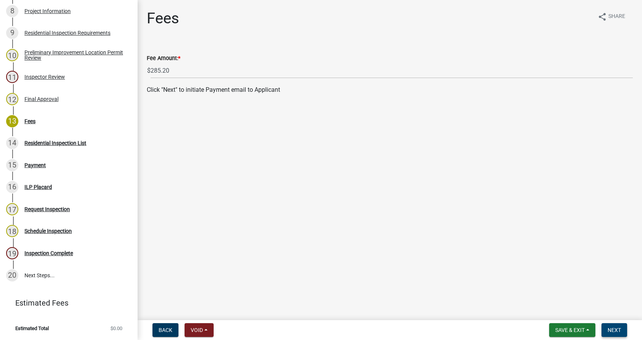
click at [618, 327] on span "Next" at bounding box center [613, 330] width 13 height 6
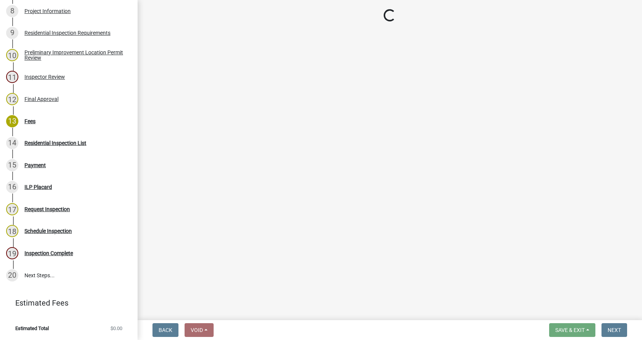
select select "3: 3"
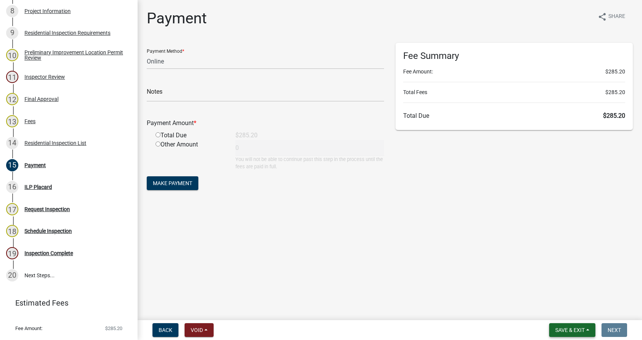
click at [579, 328] on span "Save & Exit" at bounding box center [569, 330] width 29 height 6
click at [554, 311] on button "Save & Exit" at bounding box center [564, 310] width 61 height 18
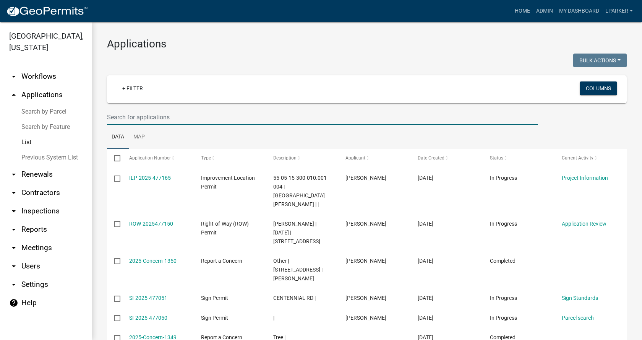
click at [156, 119] on input "text" at bounding box center [322, 117] width 431 height 16
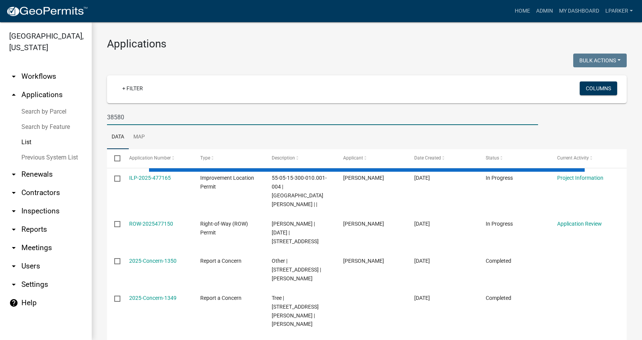
type input "38580"
